Goal: Check status

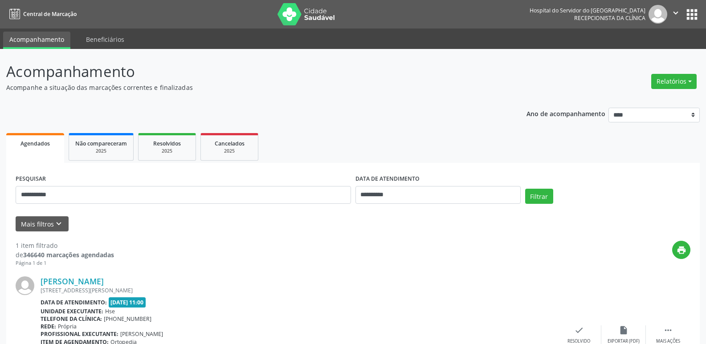
scroll to position [74, 0]
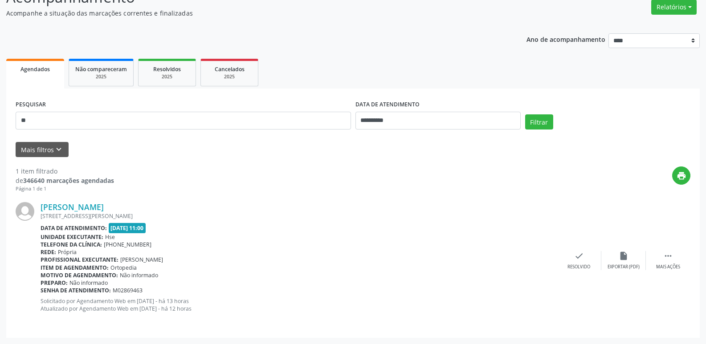
type input "*"
click at [40, 147] on button "Mais filtros keyboard_arrow_down" at bounding box center [42, 150] width 53 height 16
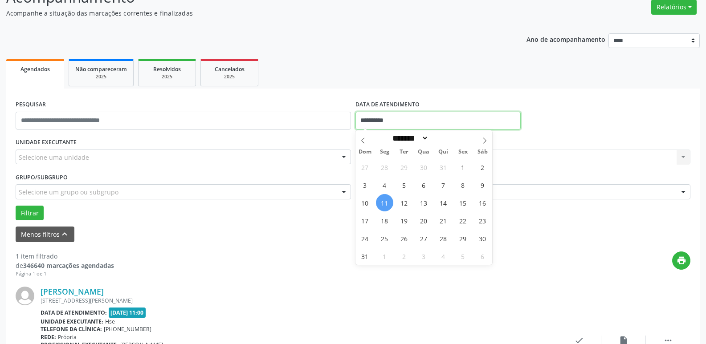
click at [411, 123] on input "**********" at bounding box center [437, 121] width 165 height 18
click at [386, 203] on span "11" at bounding box center [384, 202] width 17 height 17
type input "**********"
click at [386, 203] on span "11" at bounding box center [384, 202] width 17 height 17
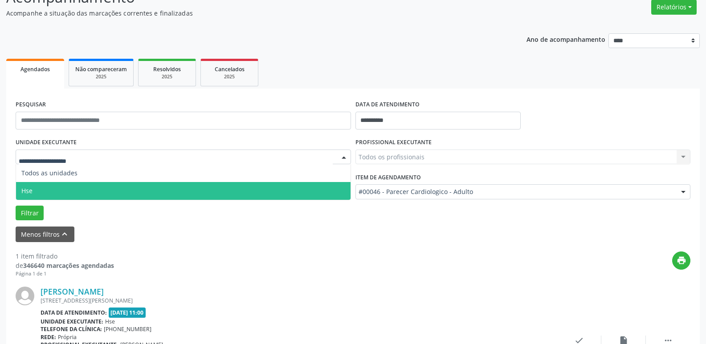
click at [41, 187] on span "Hse" at bounding box center [183, 191] width 334 height 18
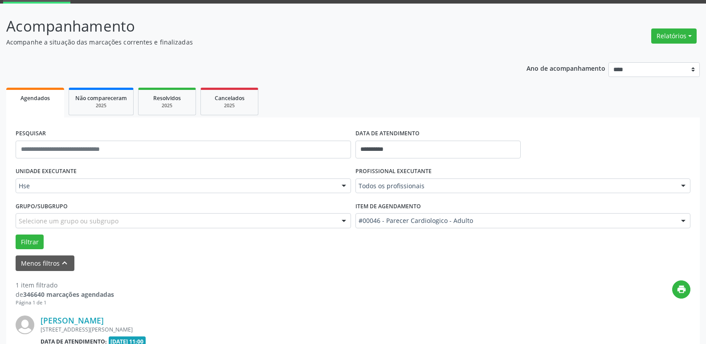
scroll to position [25, 0]
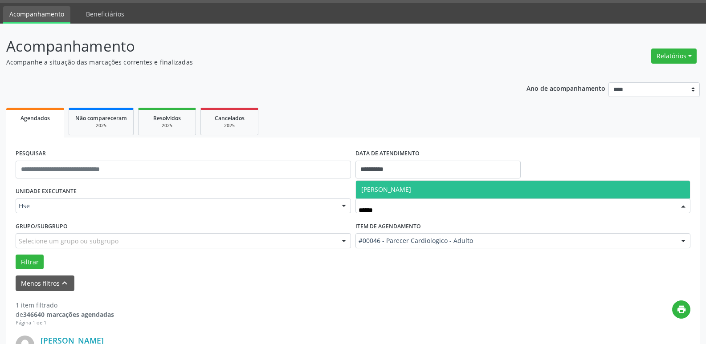
type input "*******"
click at [391, 187] on span "[PERSON_NAME]" at bounding box center [386, 189] width 50 height 8
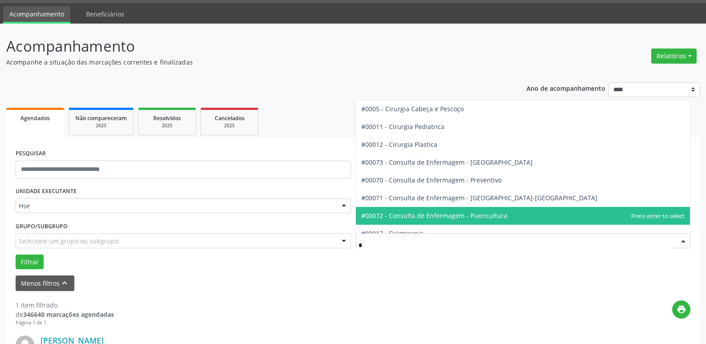
type input "**"
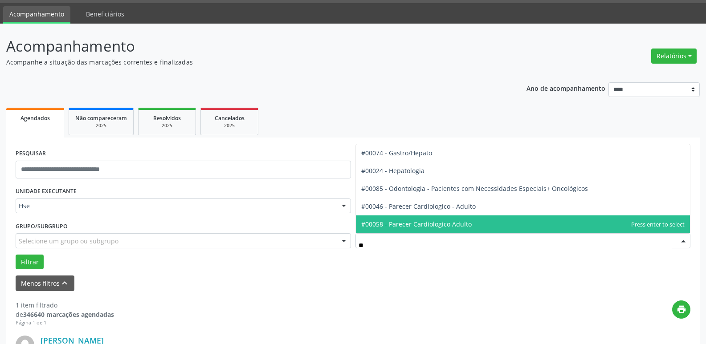
click at [432, 221] on span "#00058 - Parecer Cardiologico Adulto" at bounding box center [416, 224] width 110 height 8
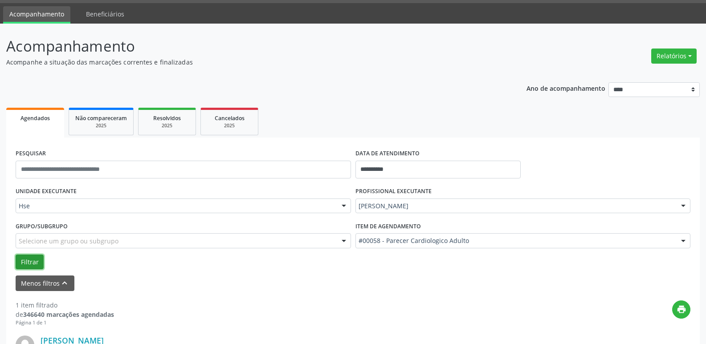
drag, startPoint x: 20, startPoint y: 255, endPoint x: 19, endPoint y: 260, distance: 4.9
click at [19, 256] on button "Filtrar" at bounding box center [30, 262] width 28 height 15
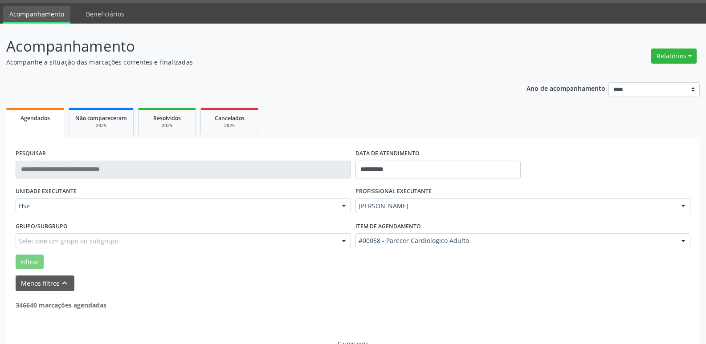
scroll to position [16, 0]
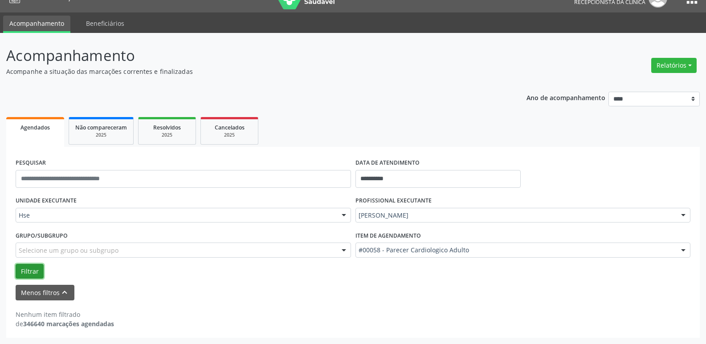
click at [27, 272] on button "Filtrar" at bounding box center [30, 271] width 28 height 15
click at [406, 177] on input "**********" at bounding box center [437, 179] width 165 height 18
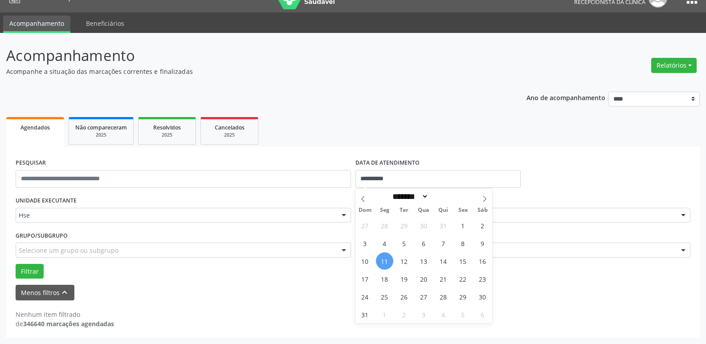
click at [383, 264] on span "11" at bounding box center [384, 260] width 17 height 17
type input "**********"
click at [383, 263] on span "11" at bounding box center [384, 260] width 17 height 17
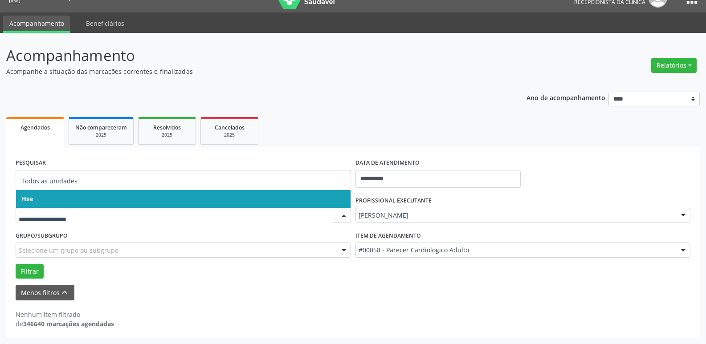
click at [69, 198] on span "Hse" at bounding box center [183, 199] width 334 height 18
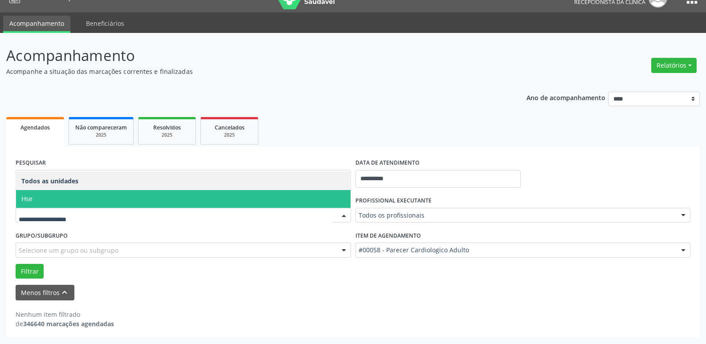
click at [59, 198] on span "Hse" at bounding box center [183, 199] width 334 height 18
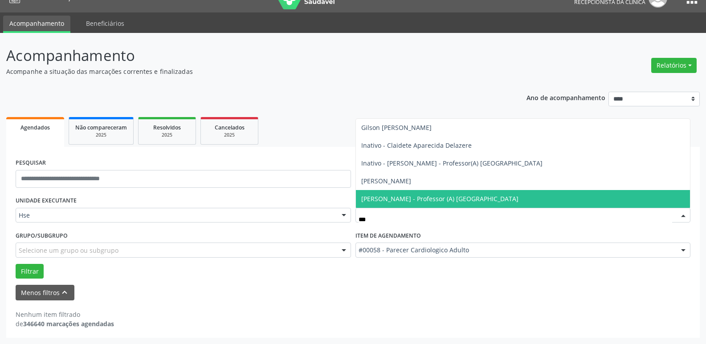
type input "****"
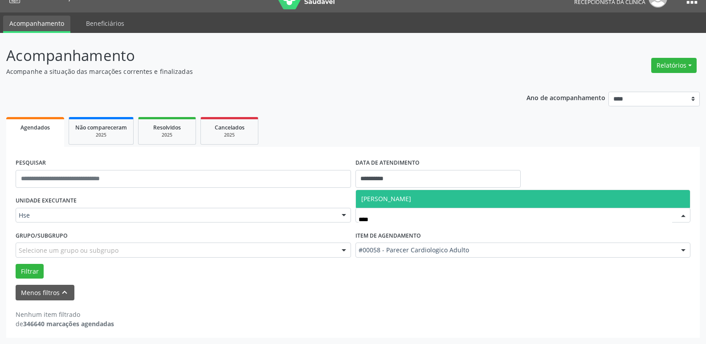
click at [387, 201] on span "[PERSON_NAME]" at bounding box center [386, 199] width 50 height 8
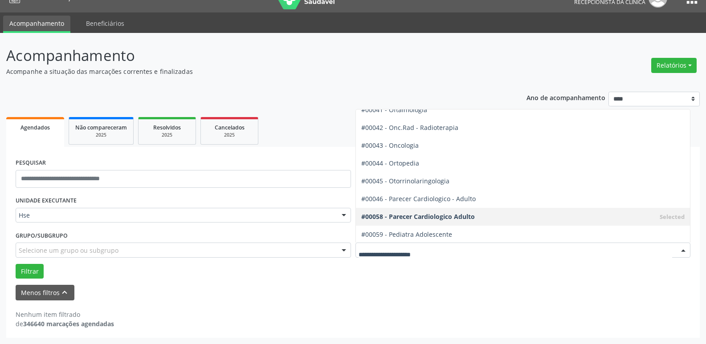
scroll to position [1202, 0]
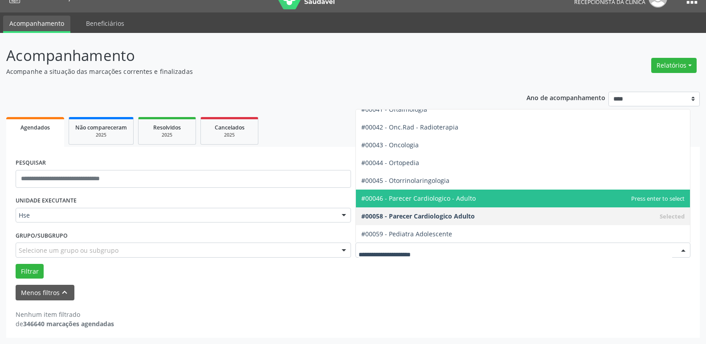
click at [438, 201] on span "#00046 - Parecer Cardiologico - Adulto" at bounding box center [418, 198] width 114 height 8
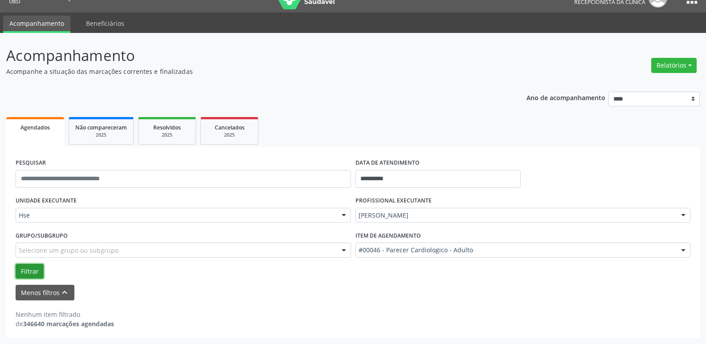
click at [26, 269] on button "Filtrar" at bounding box center [30, 271] width 28 height 15
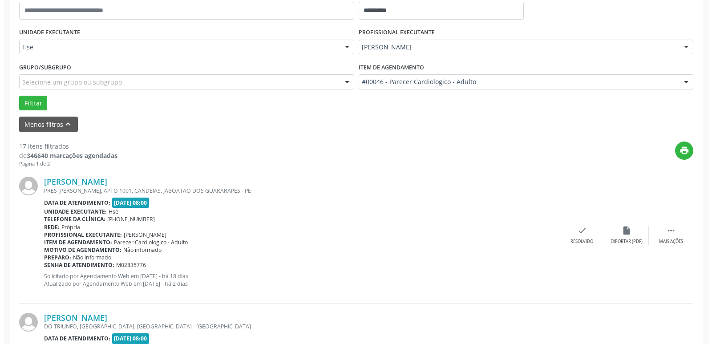
scroll to position [239, 0]
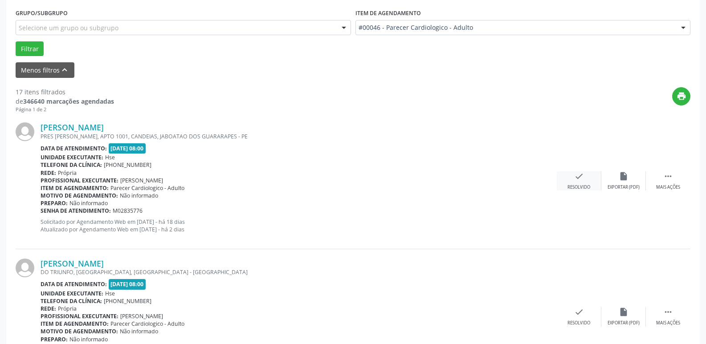
click at [585, 181] on div "check Resolvido" at bounding box center [579, 180] width 45 height 19
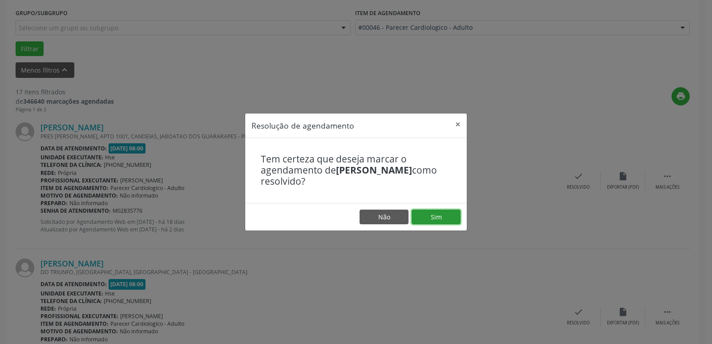
click at [429, 214] on button "Sim" at bounding box center [436, 217] width 49 height 15
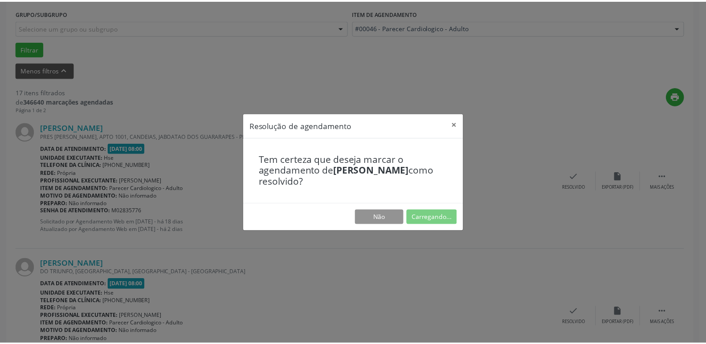
scroll to position [35, 0]
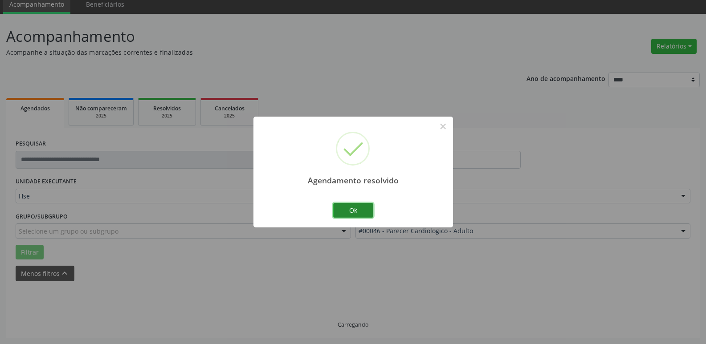
drag, startPoint x: 347, startPoint y: 210, endPoint x: 342, endPoint y: 217, distance: 8.4
click at [345, 214] on button "Ok" at bounding box center [353, 210] width 40 height 15
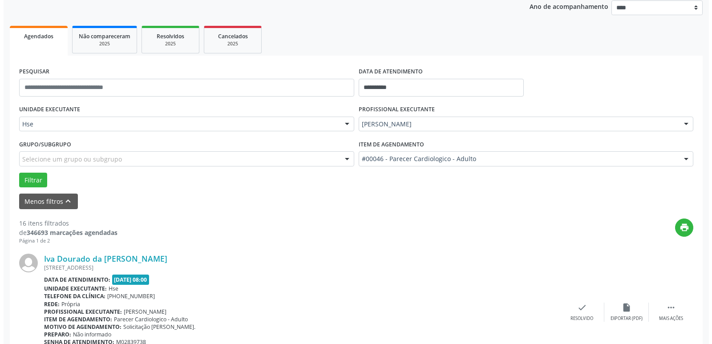
scroll to position [213, 0]
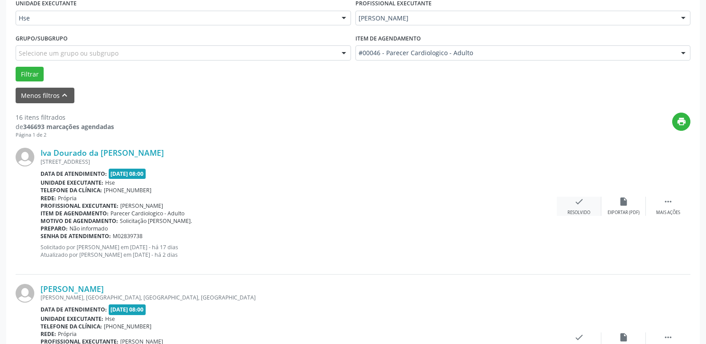
click at [576, 209] on div "check Resolvido" at bounding box center [579, 206] width 45 height 19
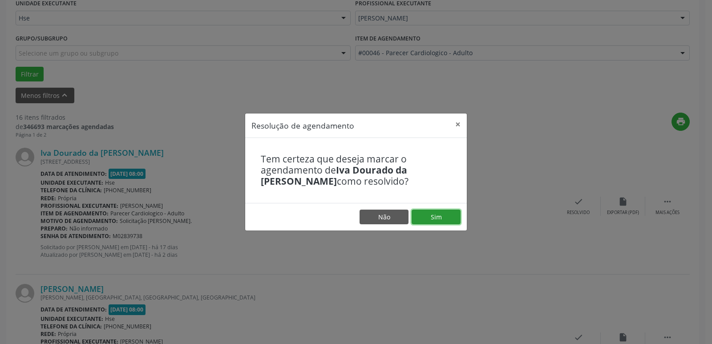
click at [439, 216] on button "Sim" at bounding box center [436, 217] width 49 height 15
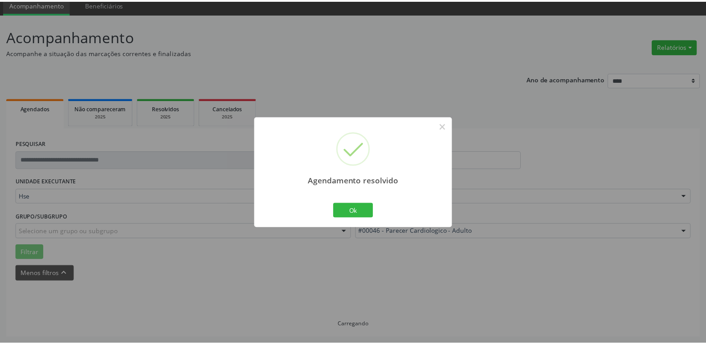
scroll to position [35, 0]
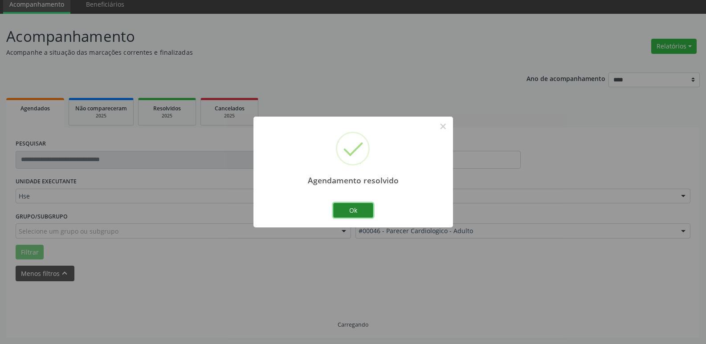
click at [357, 216] on button "Ok" at bounding box center [353, 210] width 40 height 15
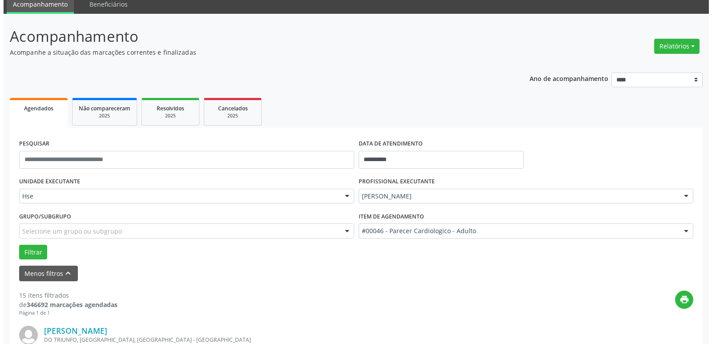
scroll to position [258, 0]
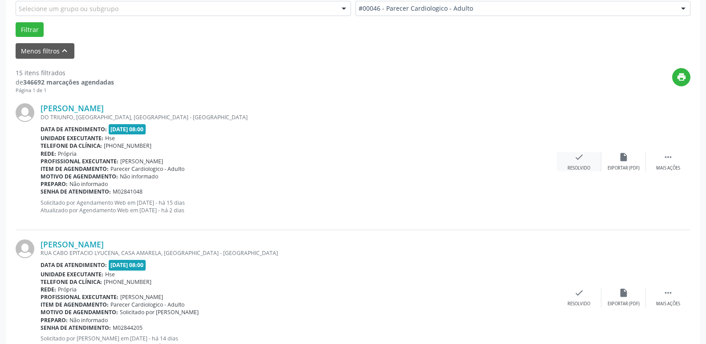
click at [573, 166] on div "Resolvido" at bounding box center [578, 168] width 23 height 6
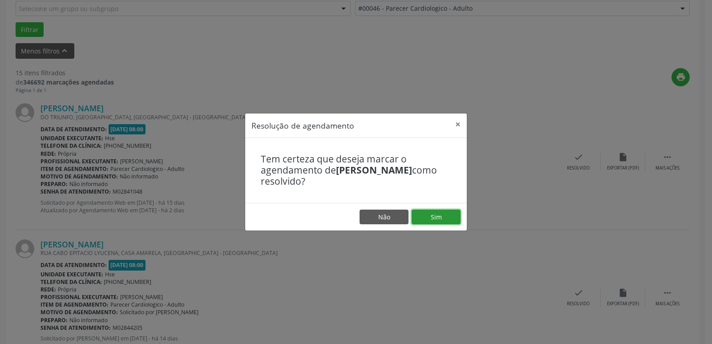
click at [447, 217] on button "Sim" at bounding box center [436, 217] width 49 height 15
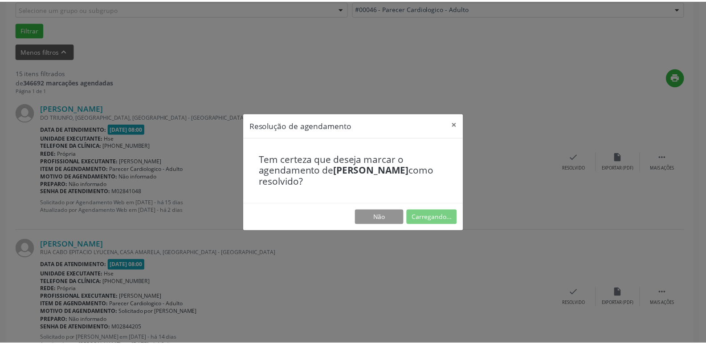
scroll to position [35, 0]
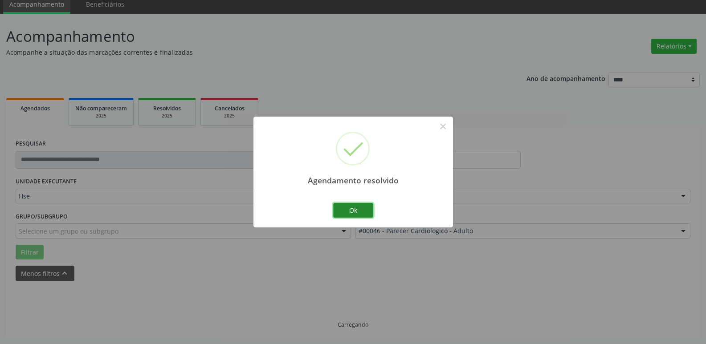
click at [352, 210] on button "Ok" at bounding box center [353, 210] width 40 height 15
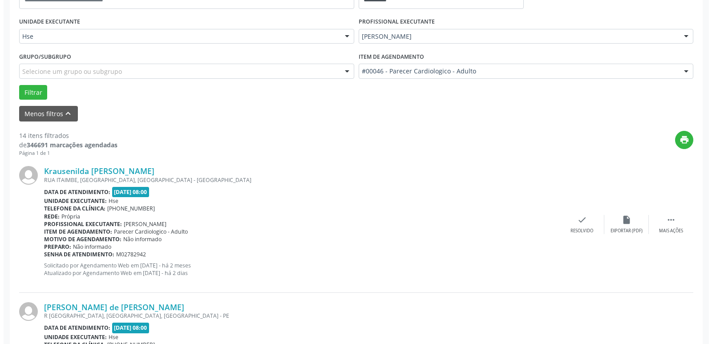
scroll to position [213, 0]
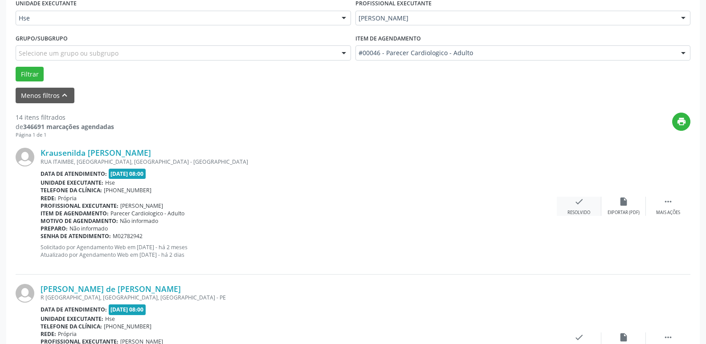
click at [574, 210] on div "Resolvido" at bounding box center [578, 213] width 23 height 6
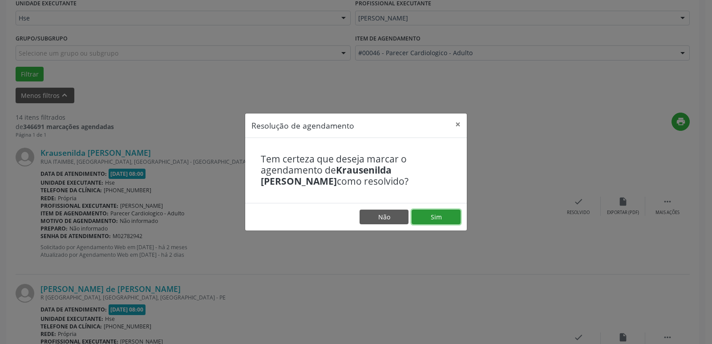
click at [431, 214] on button "Sim" at bounding box center [436, 217] width 49 height 15
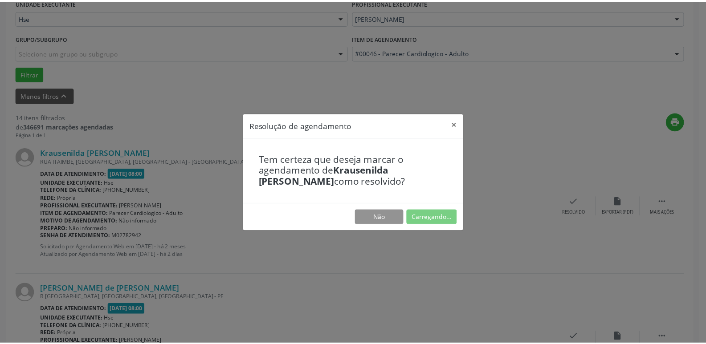
scroll to position [35, 0]
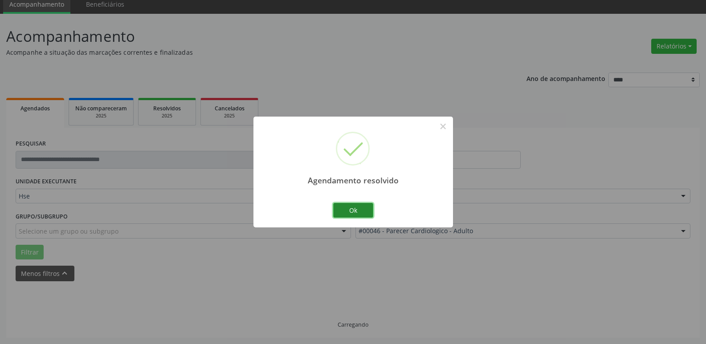
click at [365, 212] on button "Ok" at bounding box center [353, 210] width 40 height 15
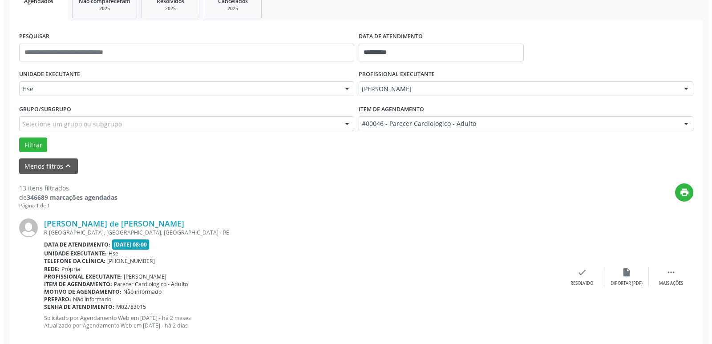
scroll to position [258, 0]
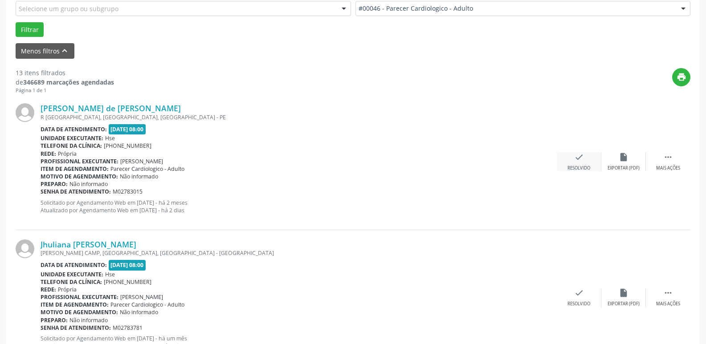
click at [579, 163] on div "check Resolvido" at bounding box center [579, 161] width 45 height 19
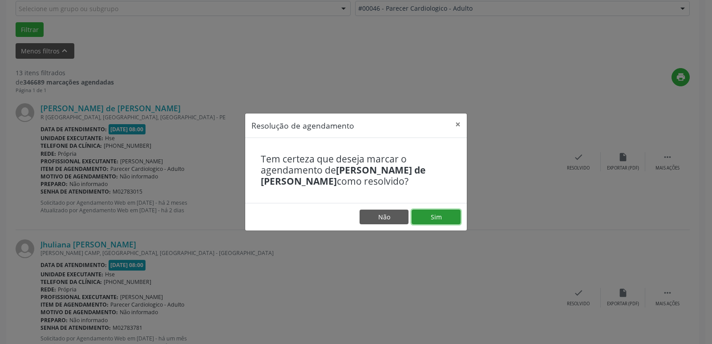
click at [449, 219] on button "Sim" at bounding box center [436, 217] width 49 height 15
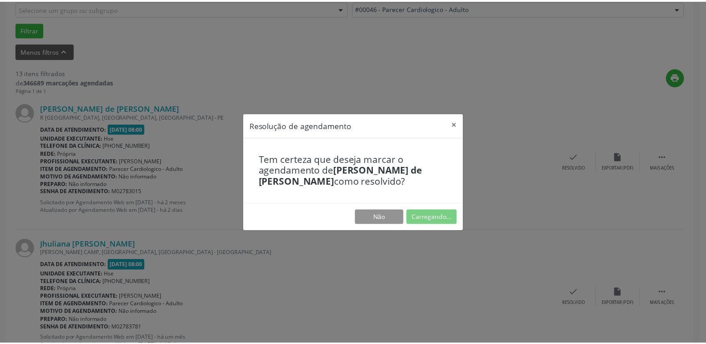
scroll to position [35, 0]
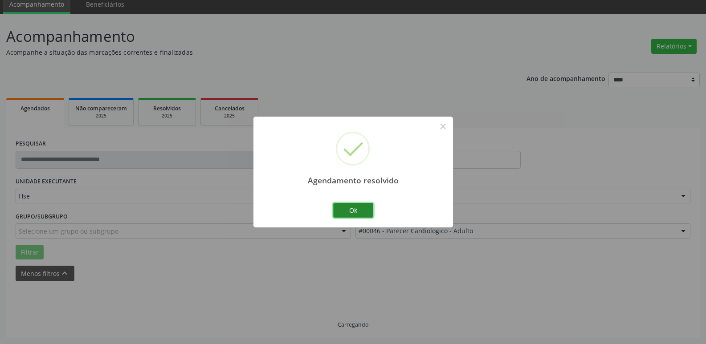
click at [367, 210] on button "Ok" at bounding box center [353, 210] width 40 height 15
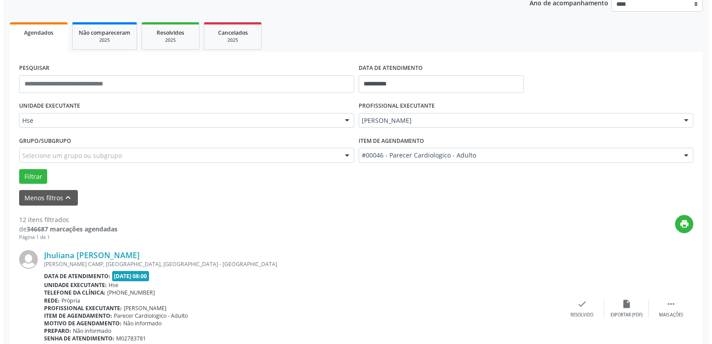
scroll to position [213, 0]
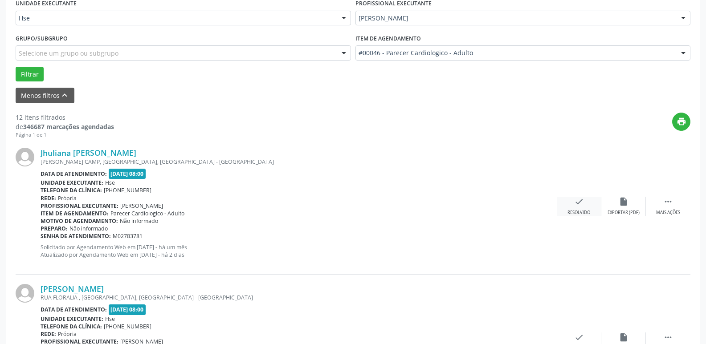
click at [576, 210] on div "Resolvido" at bounding box center [578, 213] width 23 height 6
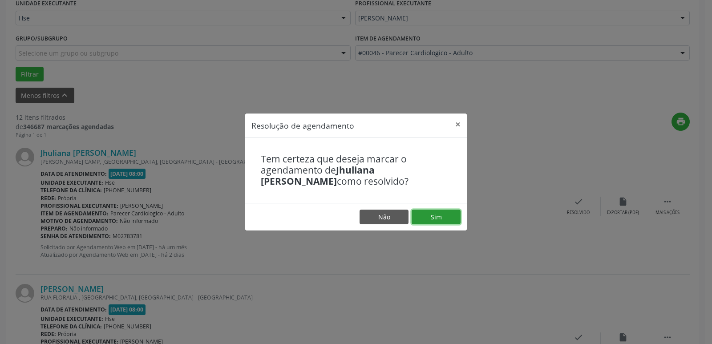
click at [441, 216] on button "Sim" at bounding box center [436, 217] width 49 height 15
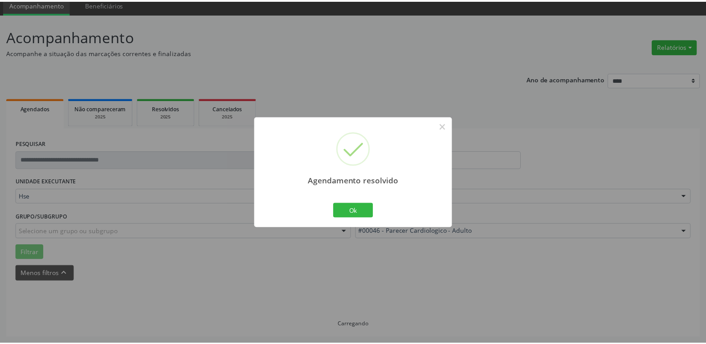
scroll to position [35, 0]
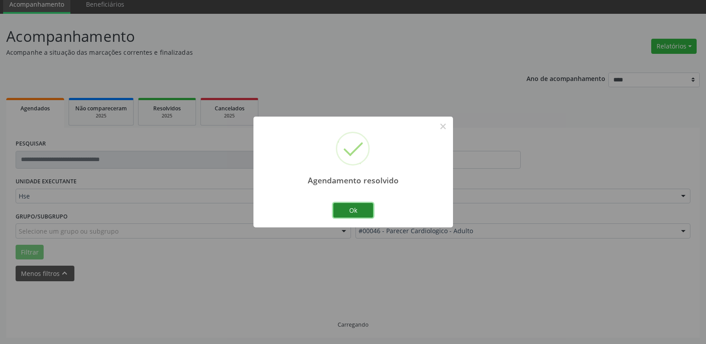
click at [348, 211] on button "Ok" at bounding box center [353, 210] width 40 height 15
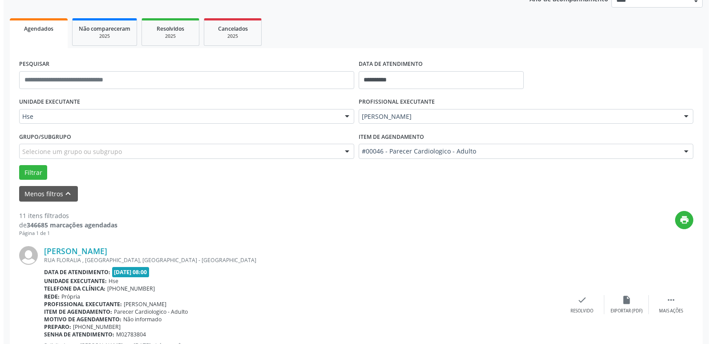
scroll to position [258, 0]
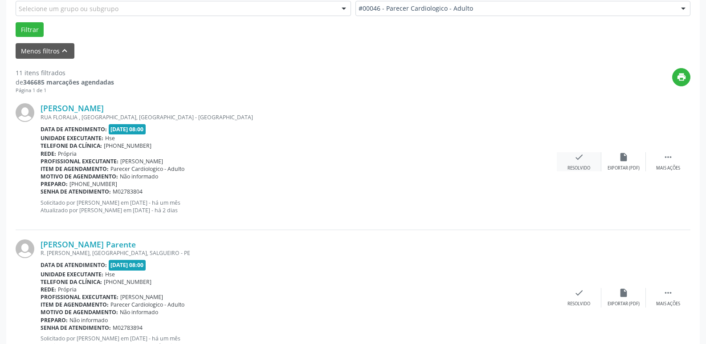
click at [582, 160] on icon "check" at bounding box center [579, 157] width 10 height 10
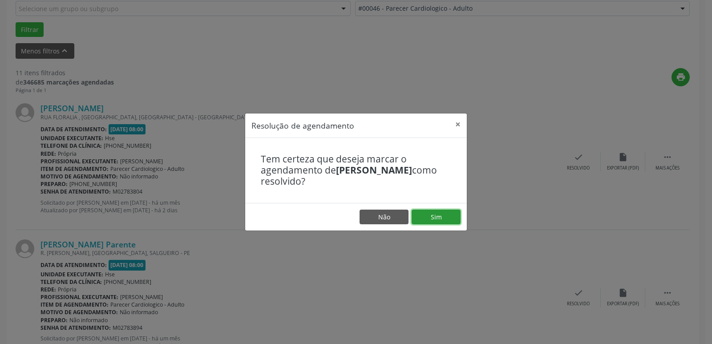
click at [427, 214] on button "Sim" at bounding box center [436, 217] width 49 height 15
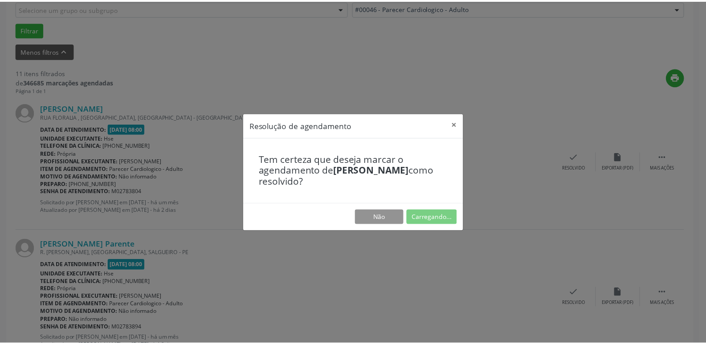
scroll to position [35, 0]
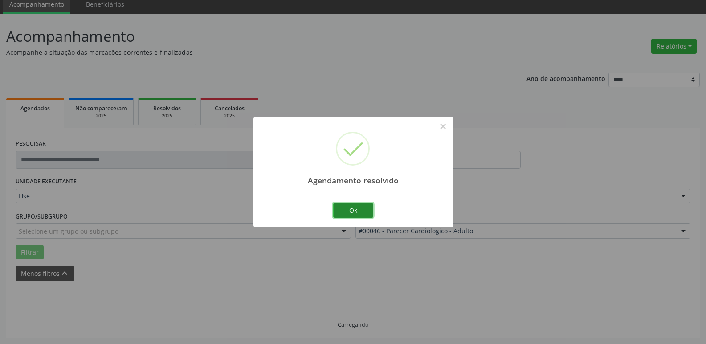
click at [362, 209] on button "Ok" at bounding box center [353, 210] width 40 height 15
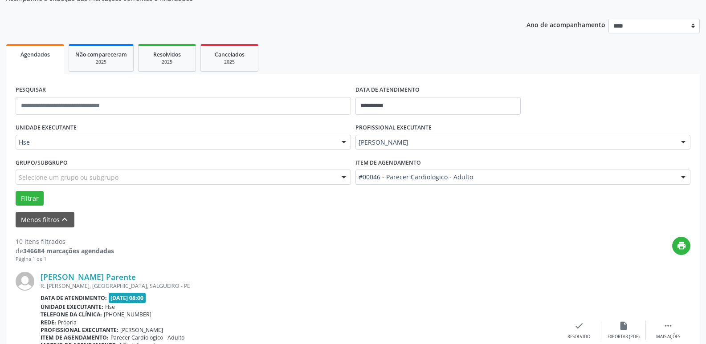
scroll to position [169, 0]
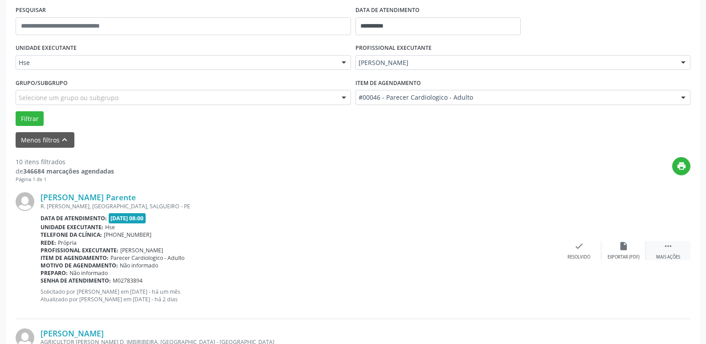
click at [669, 252] on div " Mais ações" at bounding box center [668, 250] width 45 height 19
click at [634, 256] on div "Não compareceu" at bounding box center [623, 257] width 38 height 6
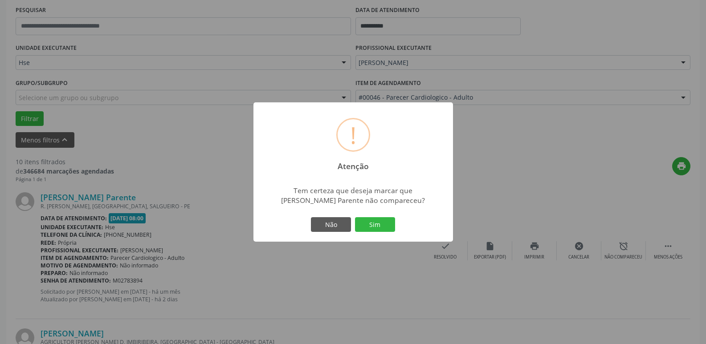
click at [397, 227] on div "! Atenção × Tem certeza que deseja marcar que [PERSON_NAME] Parente não compare…" at bounding box center [352, 172] width 199 height 140
click at [386, 225] on button "Sim" at bounding box center [375, 224] width 40 height 15
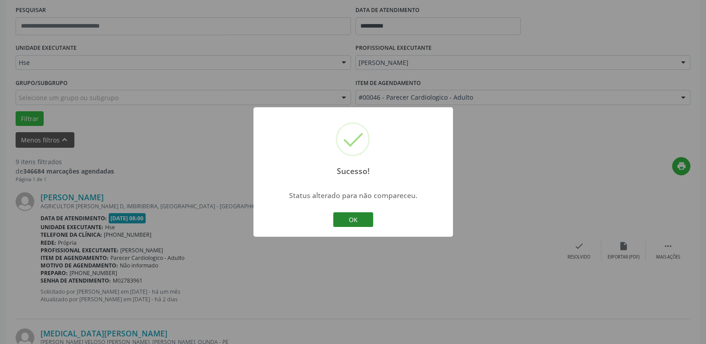
click at [361, 218] on button "OK" at bounding box center [353, 219] width 40 height 15
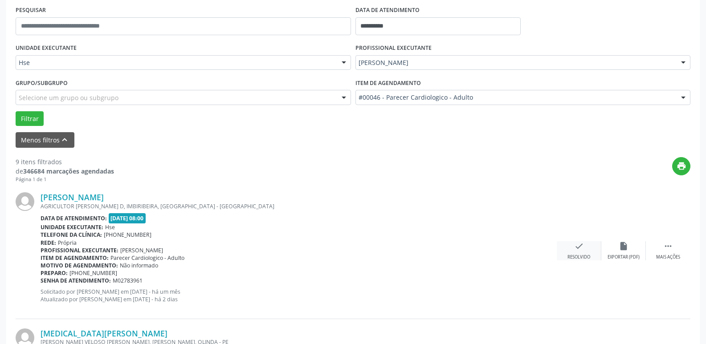
click at [577, 252] on div "check Resolvido" at bounding box center [579, 250] width 45 height 19
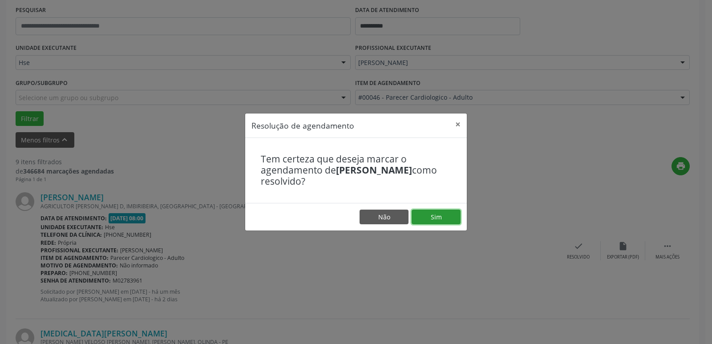
click at [438, 215] on button "Sim" at bounding box center [436, 217] width 49 height 15
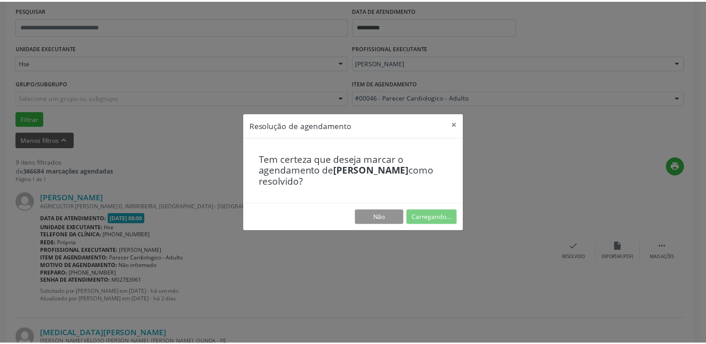
scroll to position [35, 0]
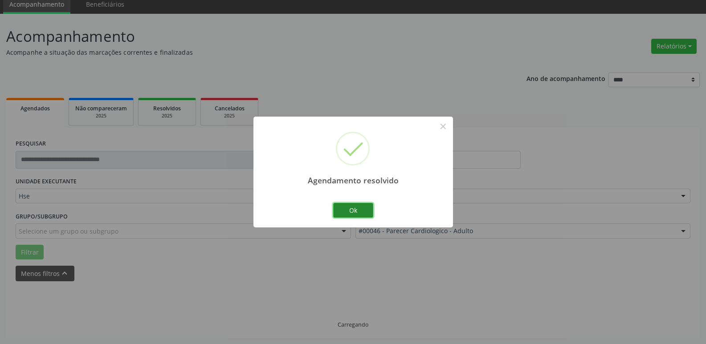
click at [361, 208] on button "Ok" at bounding box center [353, 210] width 40 height 15
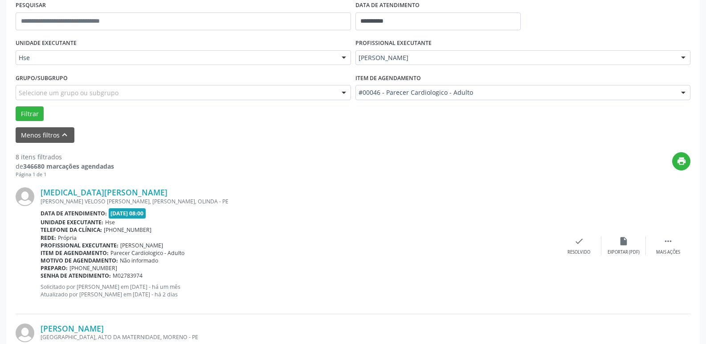
scroll to position [258, 0]
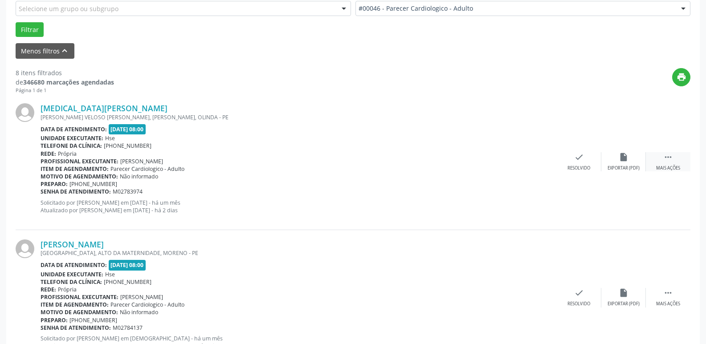
click at [664, 163] on div " Mais ações" at bounding box center [668, 161] width 45 height 19
click at [619, 165] on div "alarm_off Não compareceu" at bounding box center [623, 161] width 45 height 19
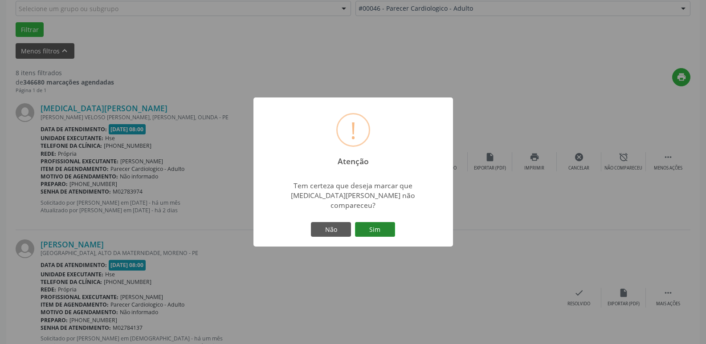
click at [385, 222] on button "Sim" at bounding box center [375, 229] width 40 height 15
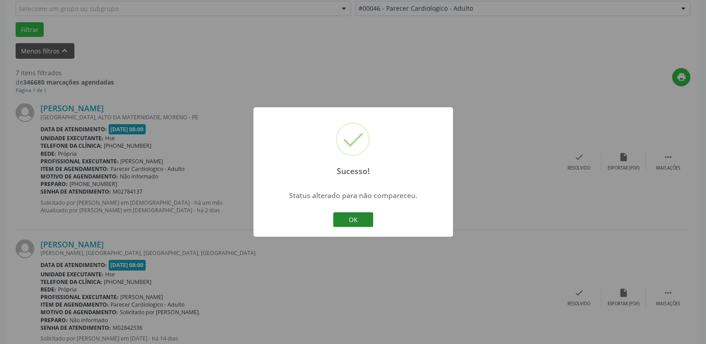
click at [363, 219] on button "OK" at bounding box center [353, 219] width 40 height 15
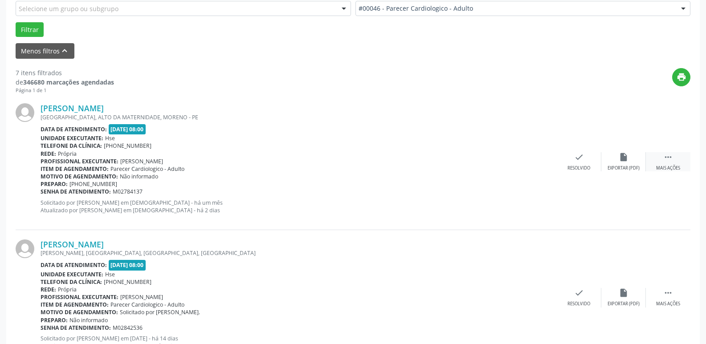
click at [676, 162] on div " Mais ações" at bounding box center [668, 161] width 45 height 19
click at [614, 166] on div "Não compareceu" at bounding box center [623, 168] width 38 height 6
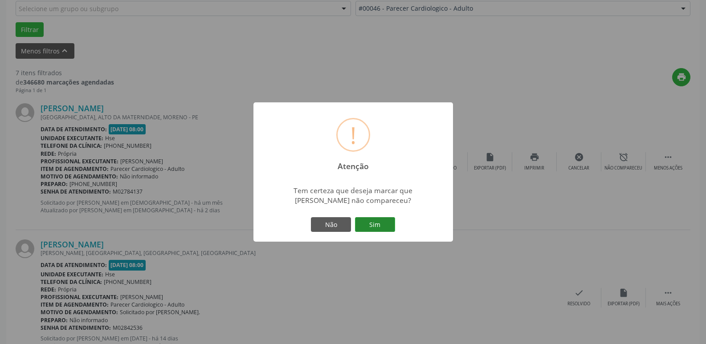
click at [377, 223] on button "Sim" at bounding box center [375, 224] width 40 height 15
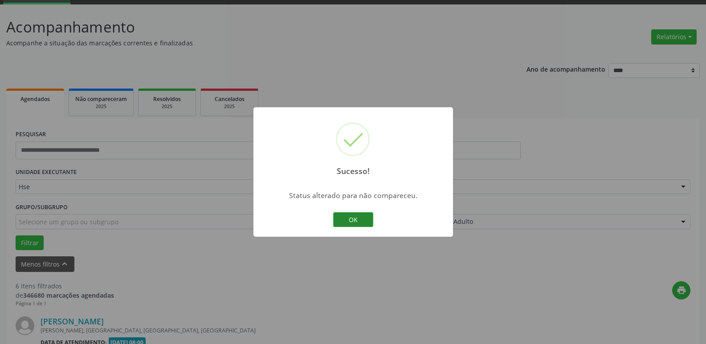
click at [360, 222] on button "OK" at bounding box center [353, 219] width 40 height 15
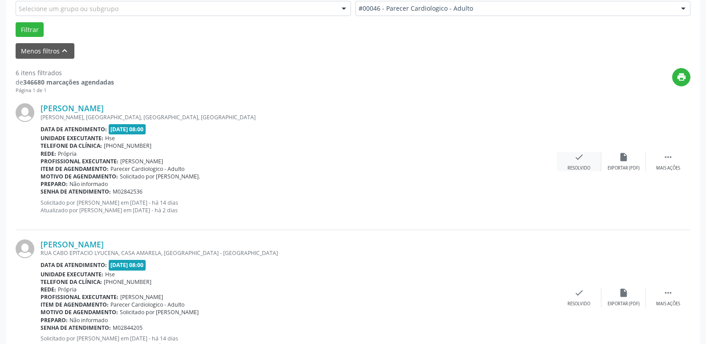
click at [573, 165] on div "check Resolvido" at bounding box center [579, 161] width 45 height 19
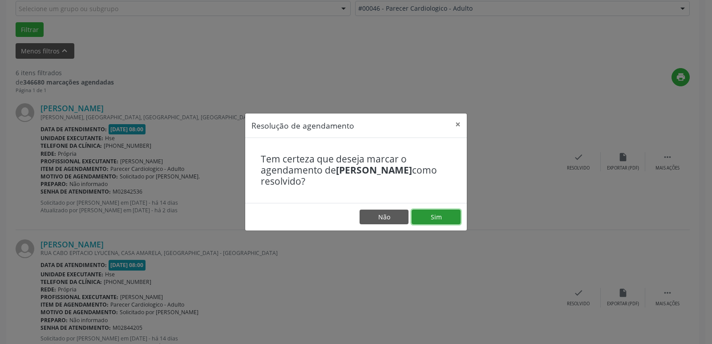
click at [441, 215] on button "Sim" at bounding box center [436, 217] width 49 height 15
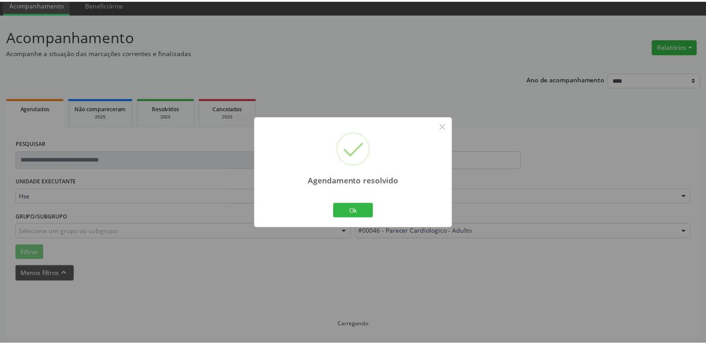
scroll to position [35, 0]
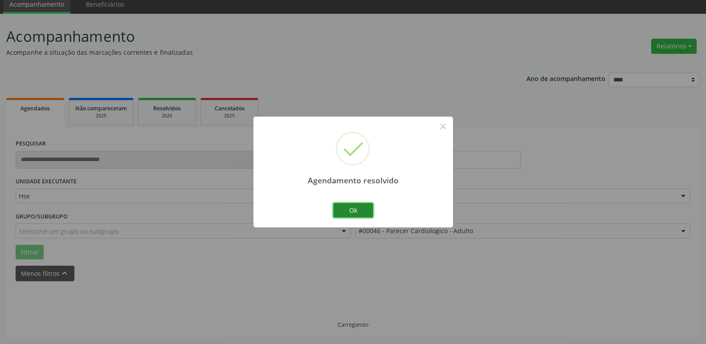
click at [351, 214] on button "Ok" at bounding box center [353, 210] width 40 height 15
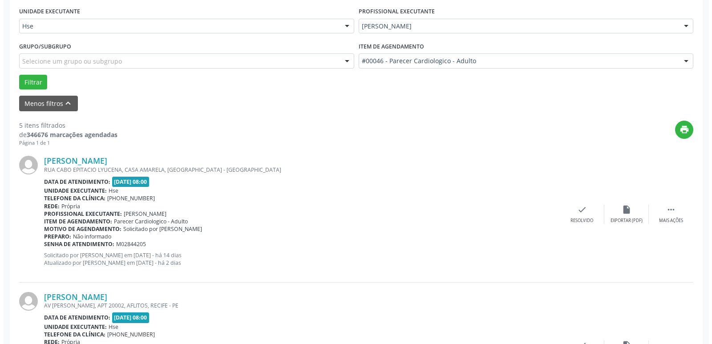
scroll to position [223, 0]
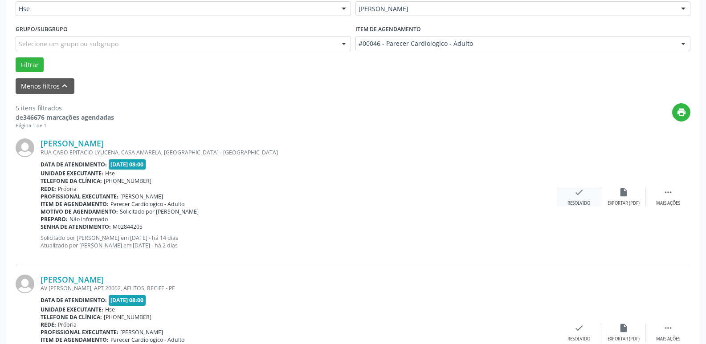
click at [577, 199] on div "check Resolvido" at bounding box center [579, 196] width 45 height 19
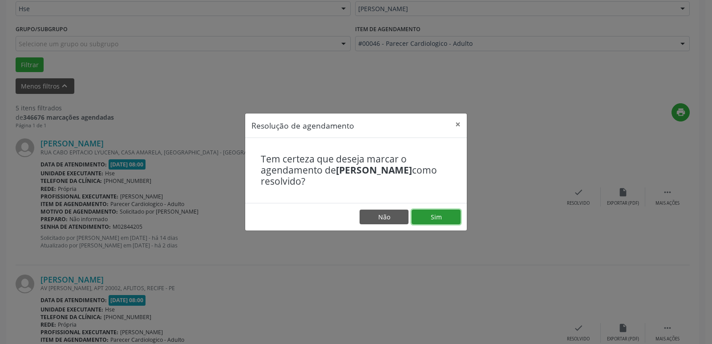
click at [437, 215] on button "Sim" at bounding box center [436, 217] width 49 height 15
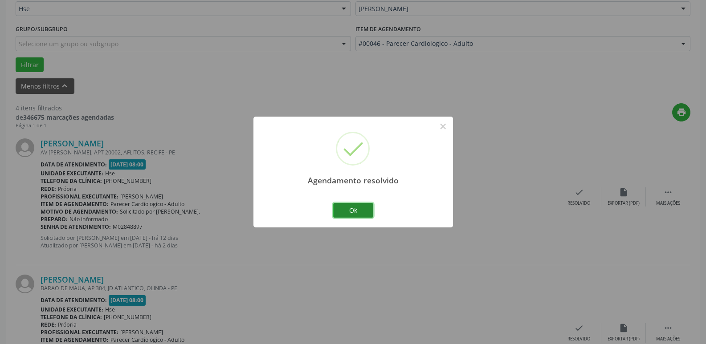
click at [354, 204] on button "Ok" at bounding box center [353, 210] width 40 height 15
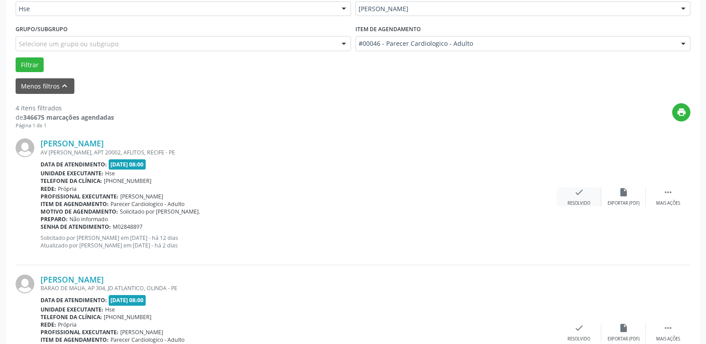
click at [580, 204] on div "Resolvido" at bounding box center [578, 203] width 23 height 6
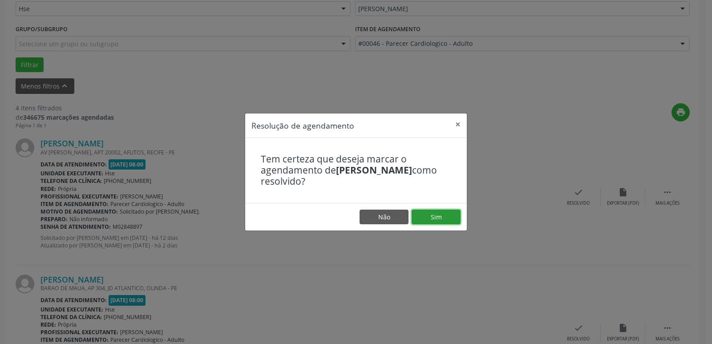
click at [443, 217] on button "Sim" at bounding box center [436, 217] width 49 height 15
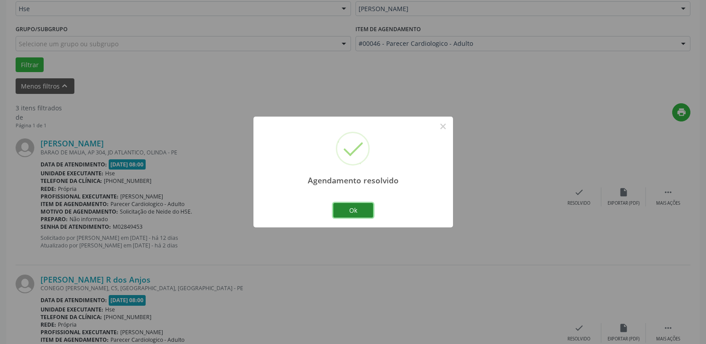
click at [352, 211] on button "Ok" at bounding box center [353, 210] width 40 height 15
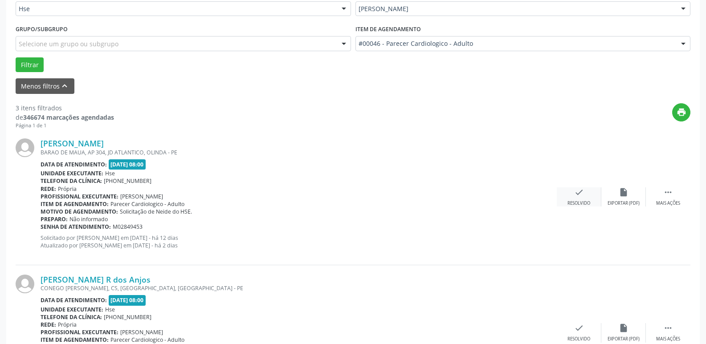
click at [577, 198] on div "check Resolvido" at bounding box center [579, 196] width 45 height 19
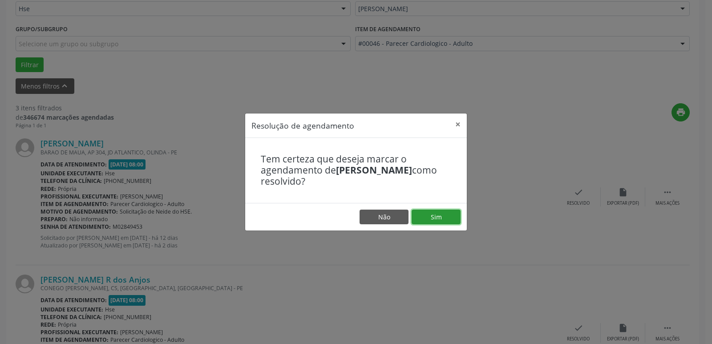
click at [428, 217] on button "Sim" at bounding box center [436, 217] width 49 height 15
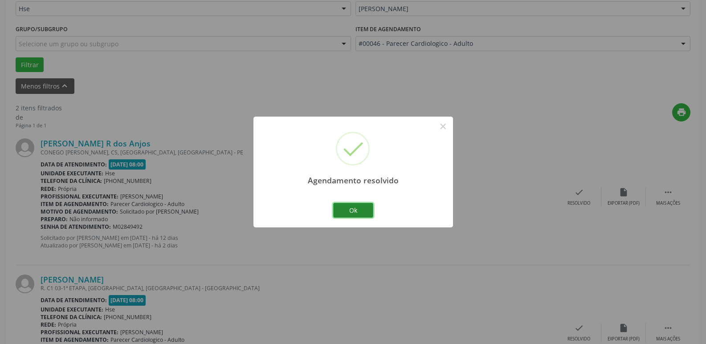
click at [367, 208] on button "Ok" at bounding box center [353, 210] width 40 height 15
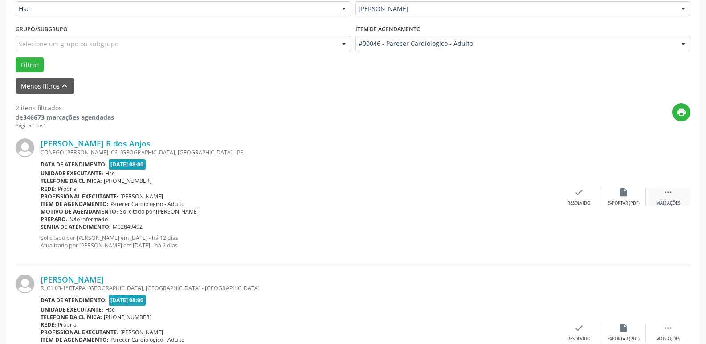
click at [666, 194] on icon "" at bounding box center [668, 192] width 10 height 10
click at [614, 197] on div "alarm_off Não compareceu" at bounding box center [623, 196] width 45 height 19
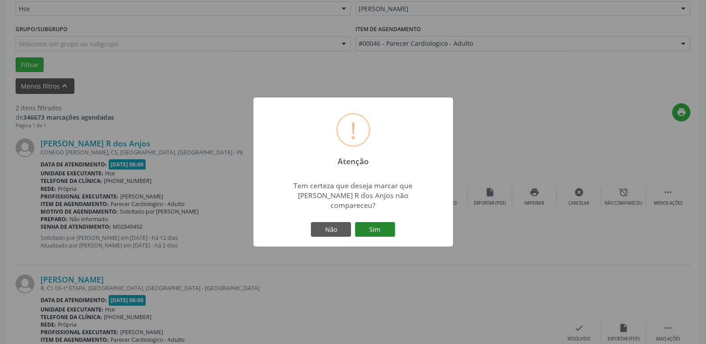
click at [368, 227] on button "Sim" at bounding box center [375, 229] width 40 height 15
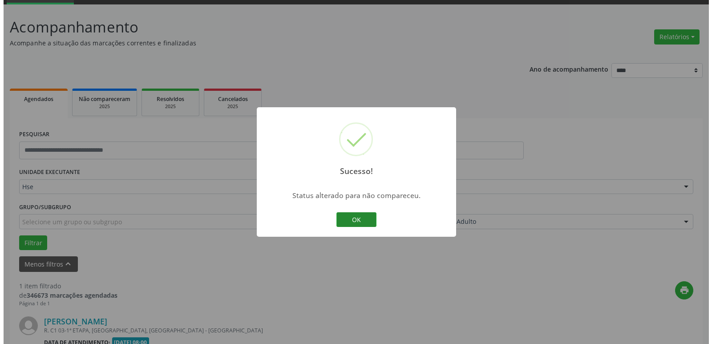
scroll to position [159, 0]
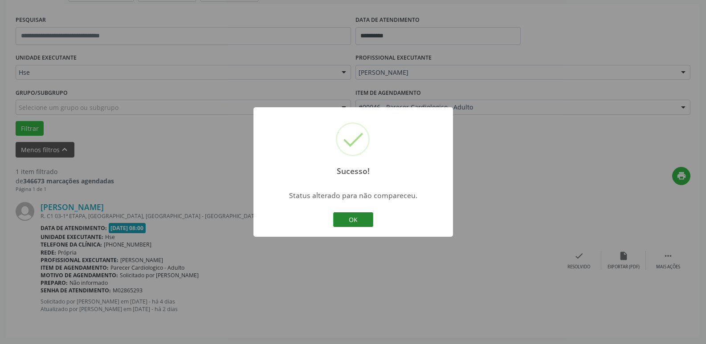
click at [358, 219] on button "OK" at bounding box center [353, 219] width 40 height 15
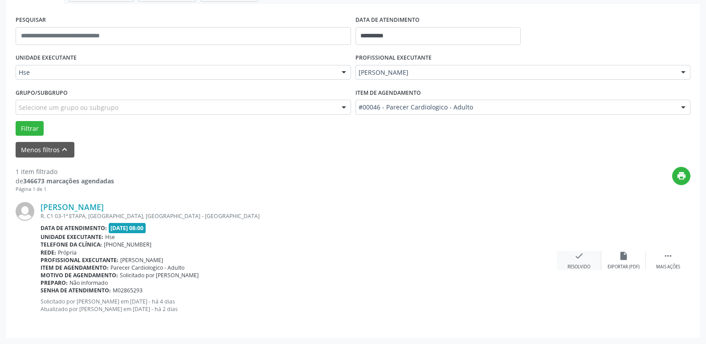
click at [579, 257] on icon "check" at bounding box center [579, 256] width 10 height 10
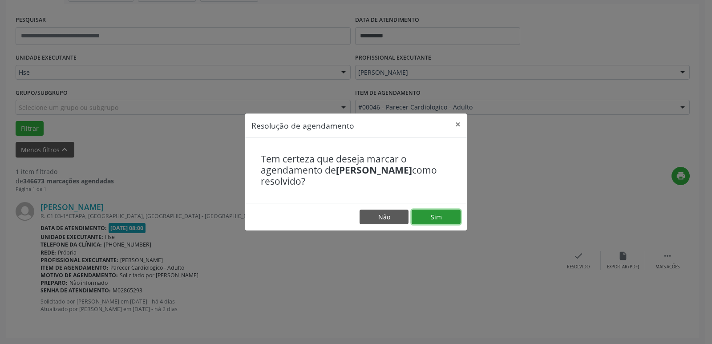
click at [446, 219] on button "Sim" at bounding box center [436, 217] width 49 height 15
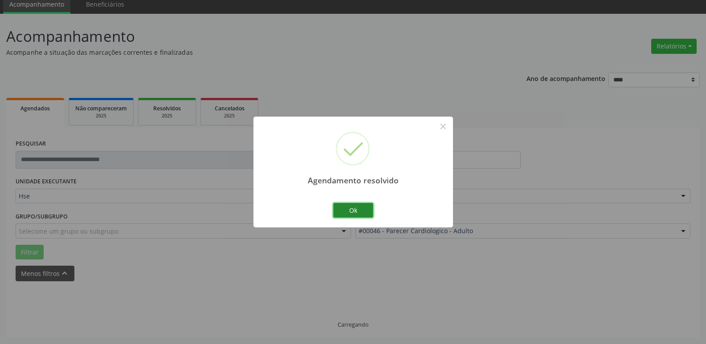
click at [350, 207] on button "Ok" at bounding box center [353, 210] width 40 height 15
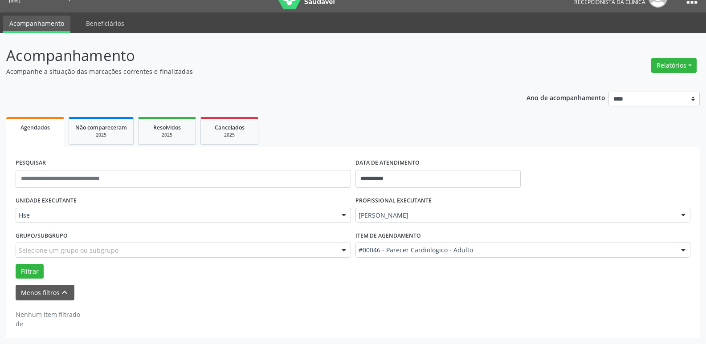
scroll to position [16, 0]
